Goal: Task Accomplishment & Management: Manage account settings

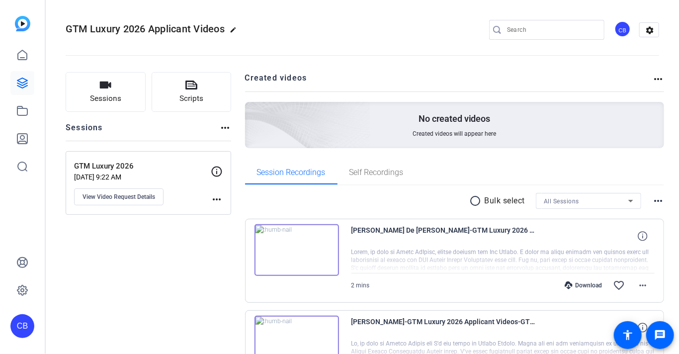
click at [299, 247] on img at bounding box center [297, 250] width 85 height 52
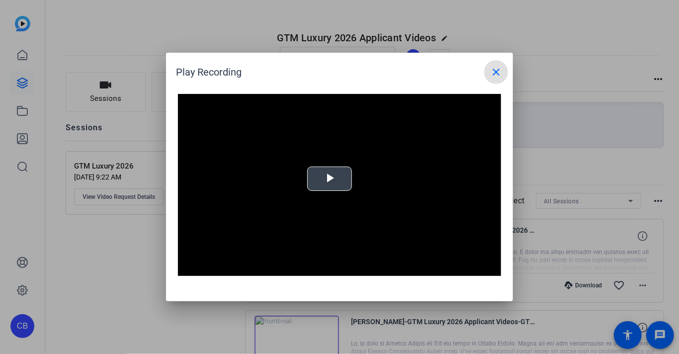
click at [330, 179] on span "Video Player" at bounding box center [330, 179] width 0 height 0
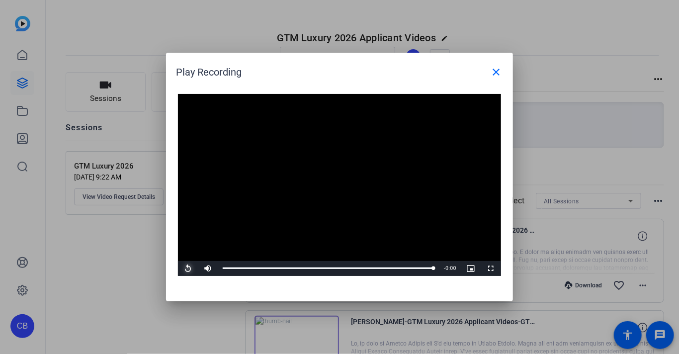
click at [189, 268] on span "Video Player" at bounding box center [188, 268] width 20 height 0
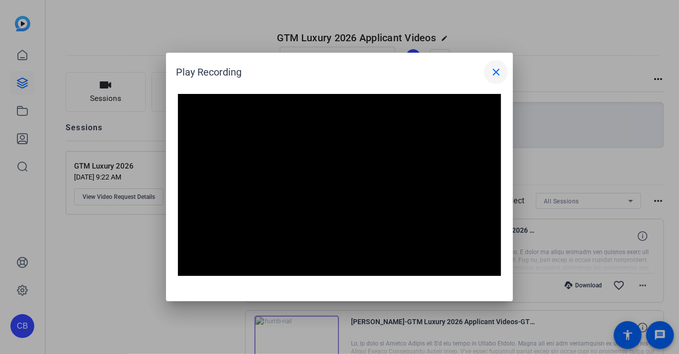
click at [498, 71] on mat-icon "close" at bounding box center [496, 72] width 12 height 12
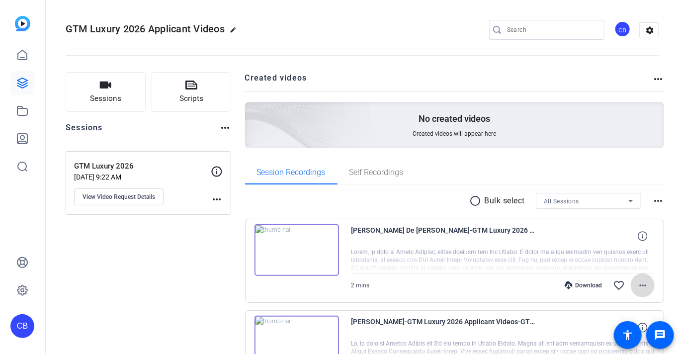
click at [643, 285] on mat-icon "more_horiz" at bounding box center [643, 285] width 12 height 12
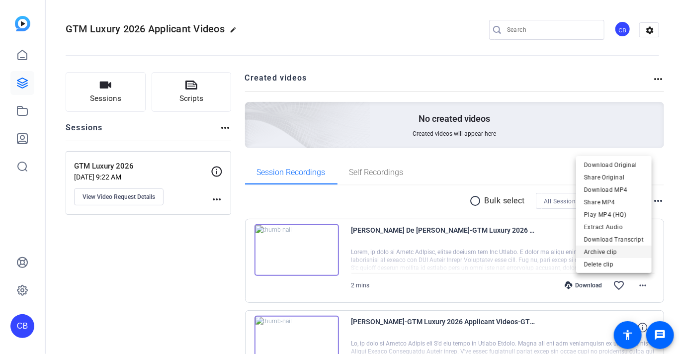
click at [618, 251] on span "Archive clip" at bounding box center [614, 252] width 60 height 12
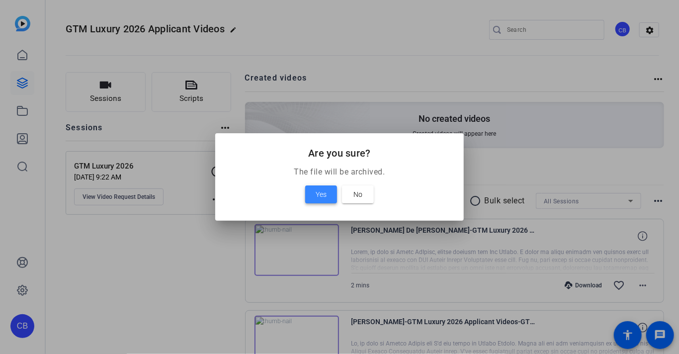
click at [317, 190] on span "Yes" at bounding box center [321, 194] width 11 height 12
